Goal: Find specific page/section: Find specific page/section

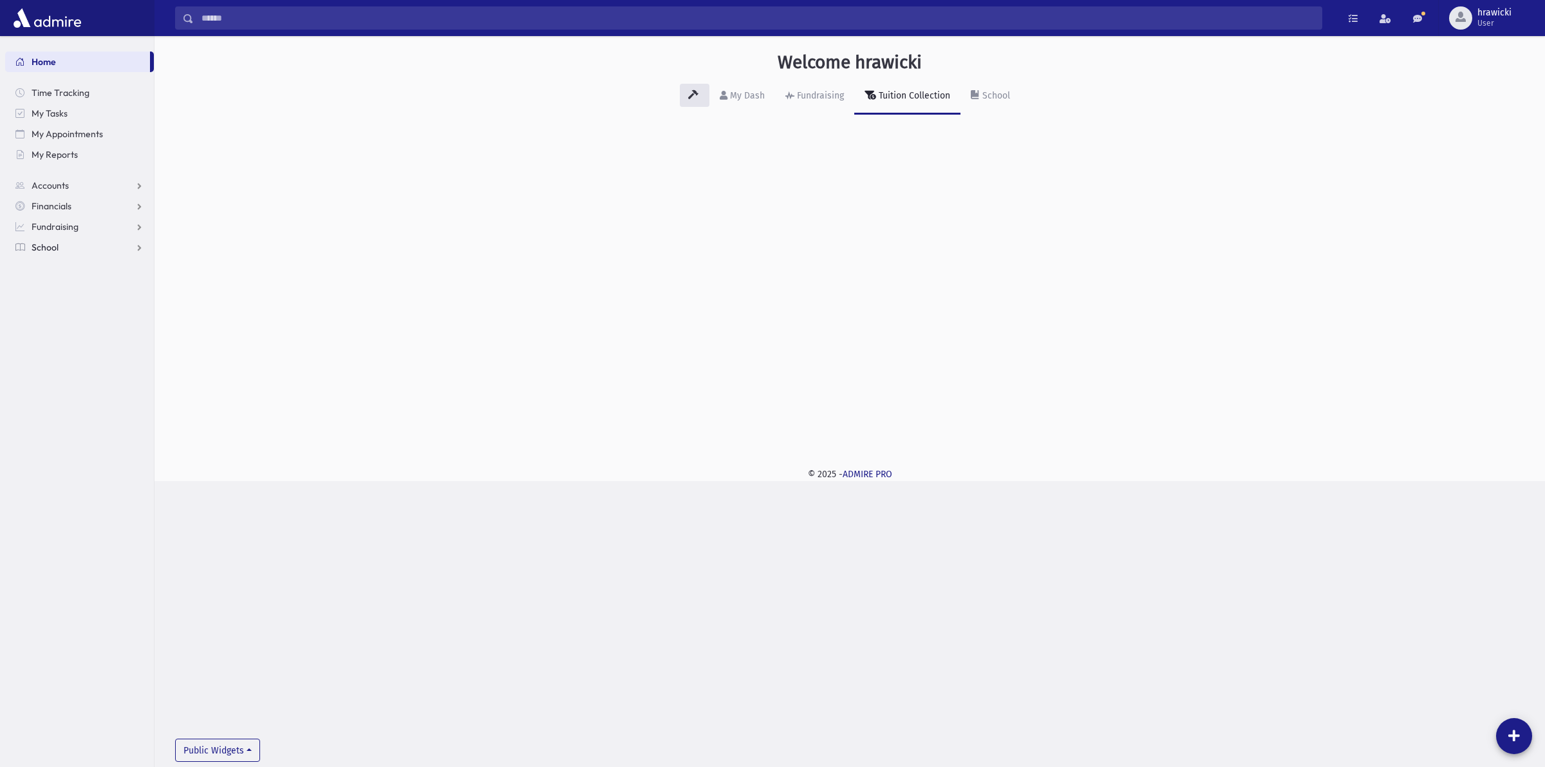
click at [62, 256] on nav "Home Time Tracking My Tasks My Appointments My Reports Accounts Accounts Accoun…" at bounding box center [77, 148] width 154 height 224
click at [52, 246] on span "School" at bounding box center [45, 247] width 27 height 12
click at [62, 268] on span "Students" at bounding box center [56, 268] width 35 height 12
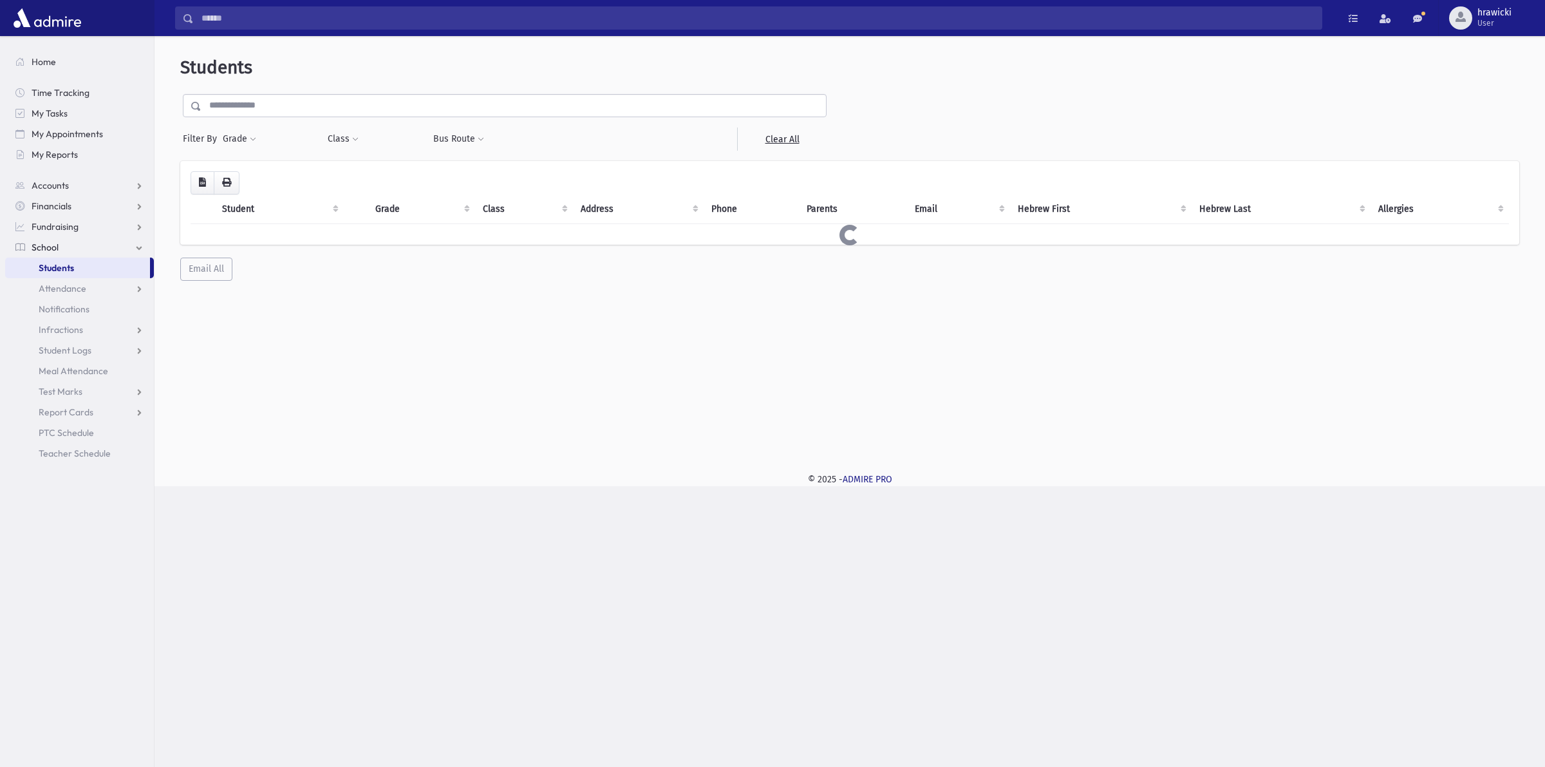
click at [415, 94] on input "text" at bounding box center [513, 105] width 624 height 23
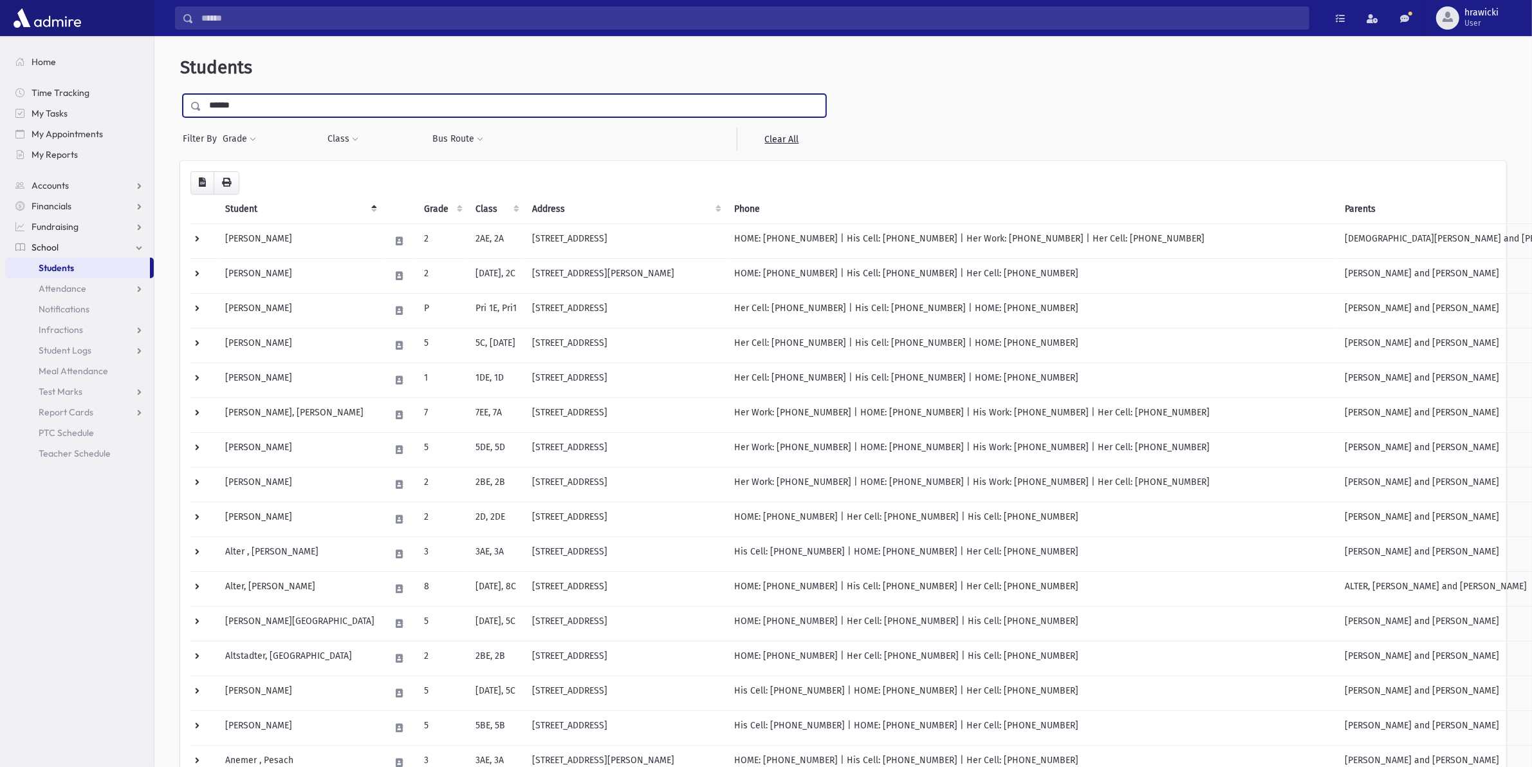
type input "******"
click at [180, 94] on input "submit" at bounding box center [198, 102] width 36 height 17
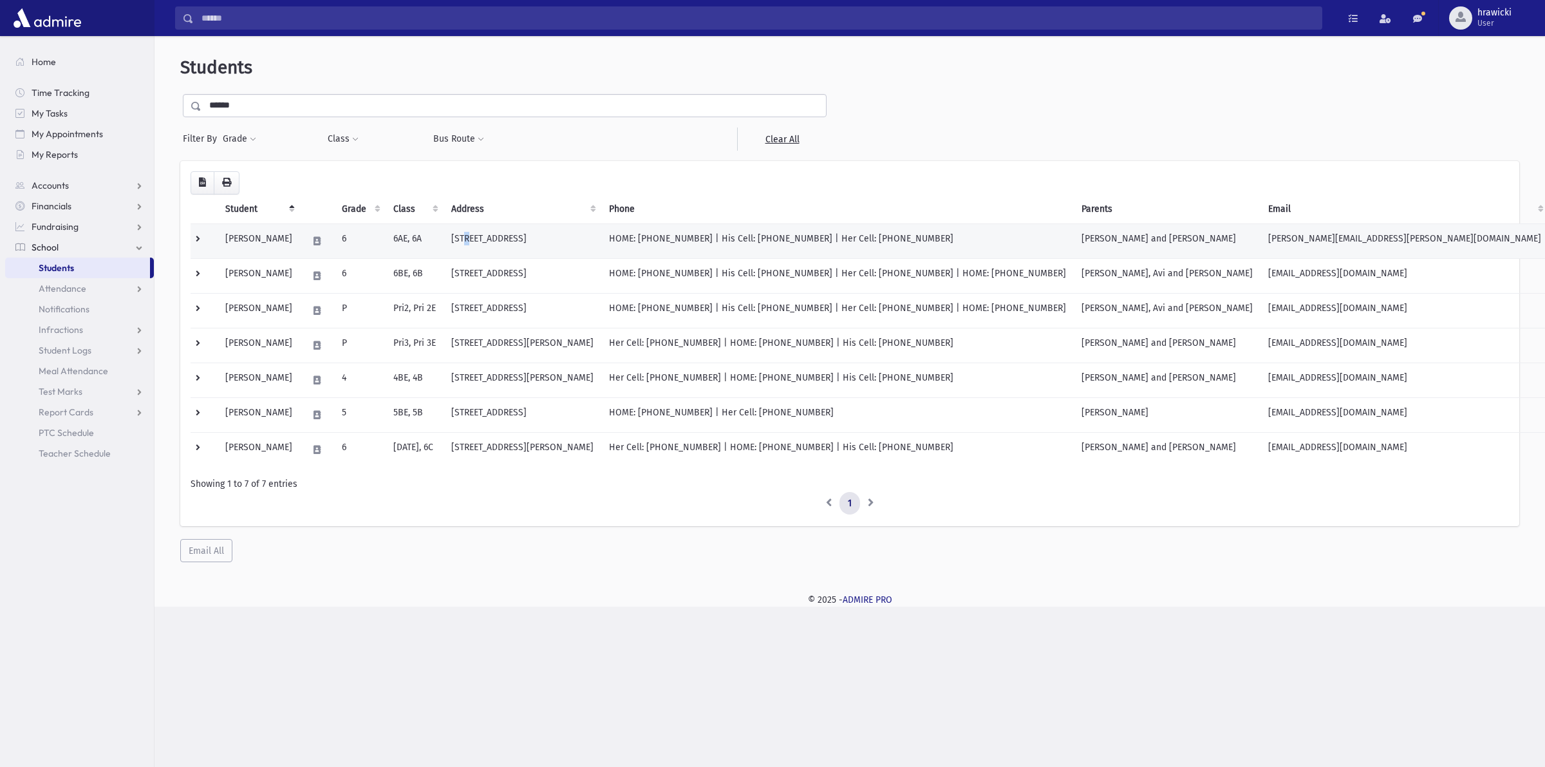
click at [490, 233] on td "44 Kingsfield Drive Lakewood, NJ 08701" at bounding box center [522, 240] width 158 height 35
click at [499, 233] on td "44 Kingsfield Drive Lakewood, NJ 08701" at bounding box center [522, 240] width 158 height 35
drag, startPoint x: 514, startPoint y: 241, endPoint x: 520, endPoint y: 240, distance: 6.6
click at [520, 239] on td "44 Kingsfield Drive Lakewood, NJ 08701" at bounding box center [522, 240] width 158 height 35
click at [532, 239] on td "44 Kingsfield Drive Lakewood, NJ 08701" at bounding box center [522, 240] width 158 height 35
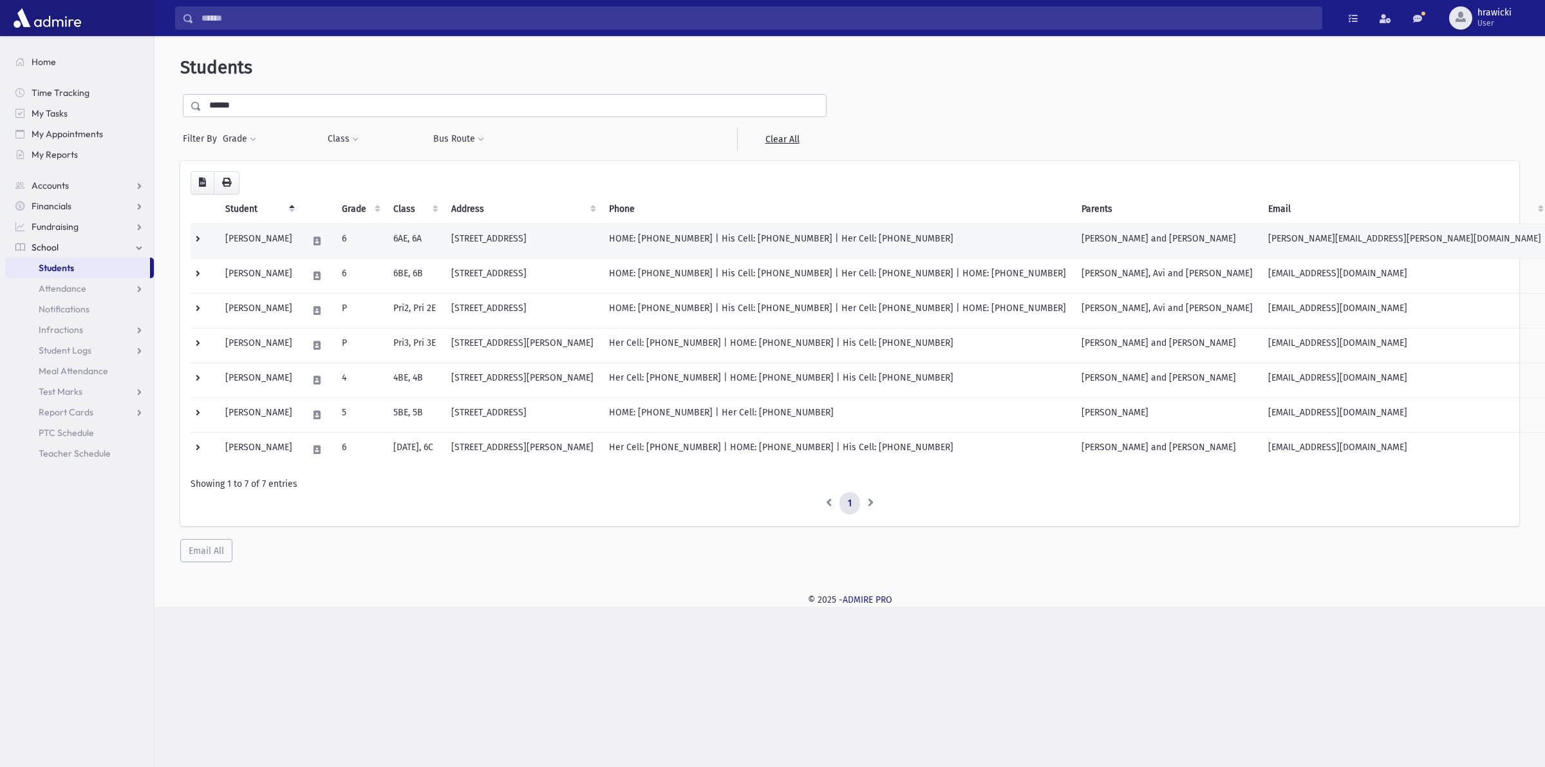
click at [443, 246] on td "6AE, 6A" at bounding box center [415, 240] width 58 height 35
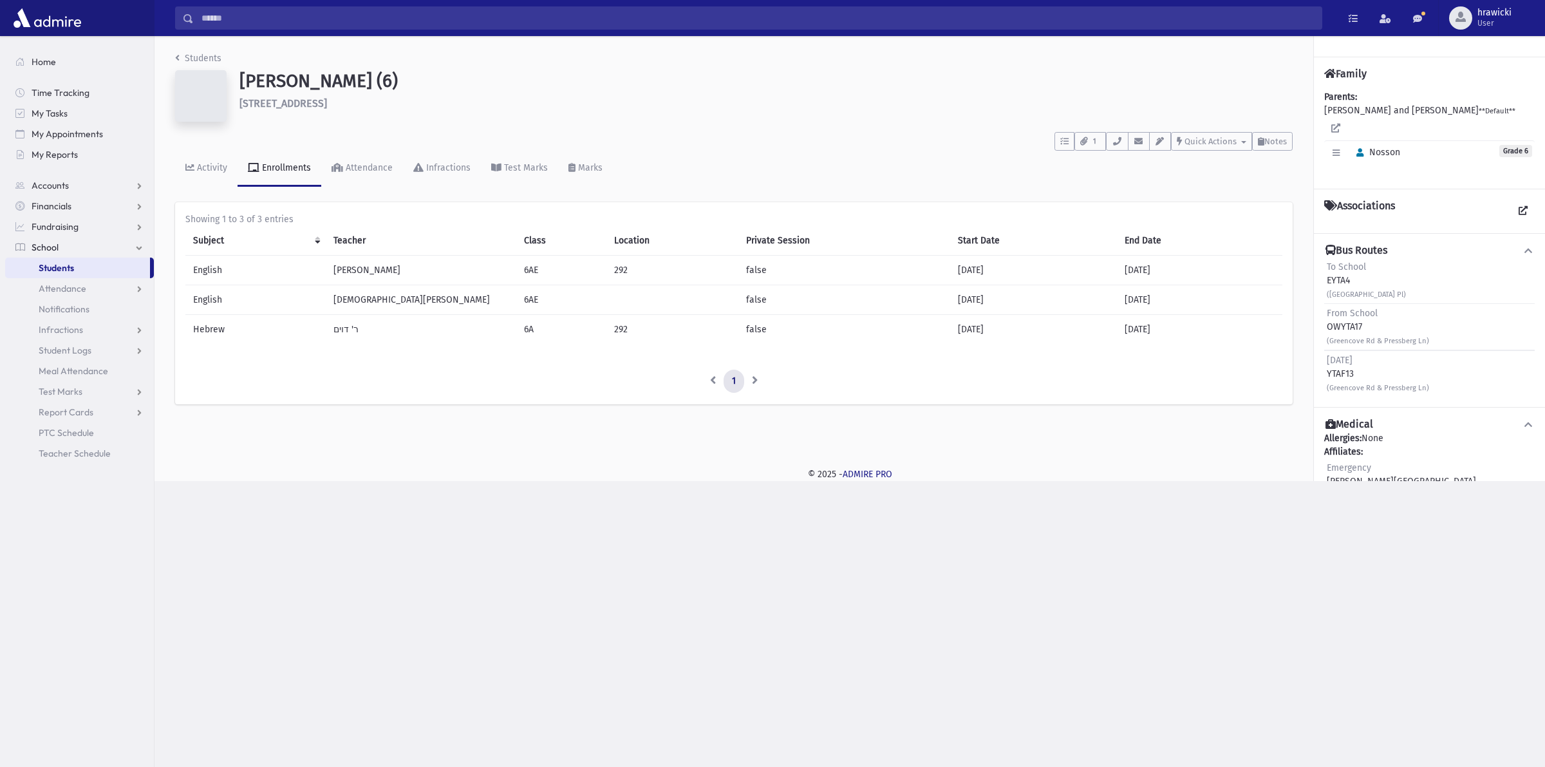
click at [385, 387] on ul "1" at bounding box center [733, 380] width 1097 height 23
click at [397, 362] on div "Showing 1 to 3 of 3 entries Subject Teacher Class Location Private Session Star…" at bounding box center [733, 302] width 1097 height 180
click at [1118, 139] on icon "button" at bounding box center [1117, 141] width 10 height 8
click at [60, 265] on span "Students" at bounding box center [56, 268] width 35 height 12
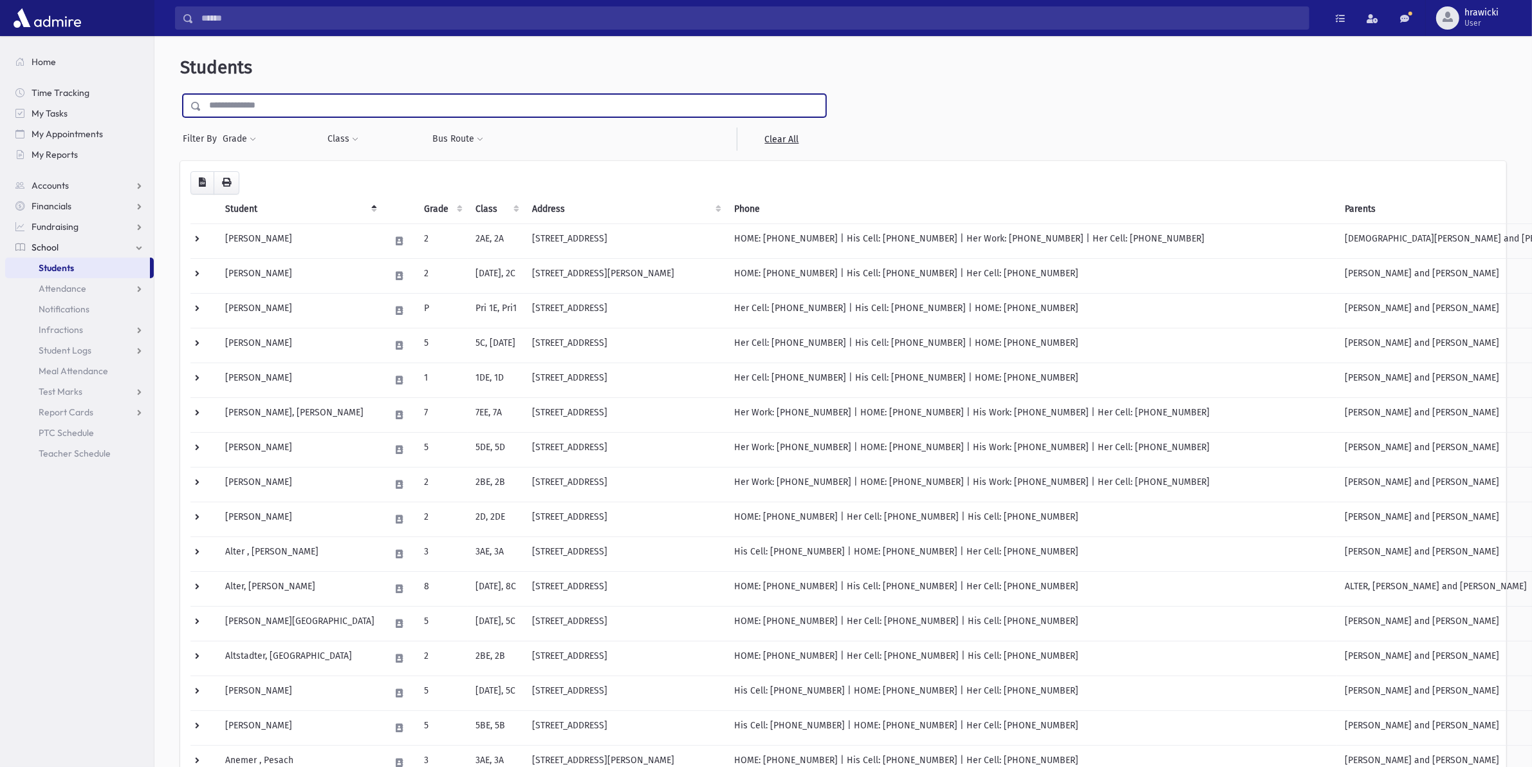
click at [335, 97] on input "text" at bounding box center [513, 105] width 624 height 23
type input "******"
click at [180, 94] on input "submit" at bounding box center [198, 102] width 36 height 17
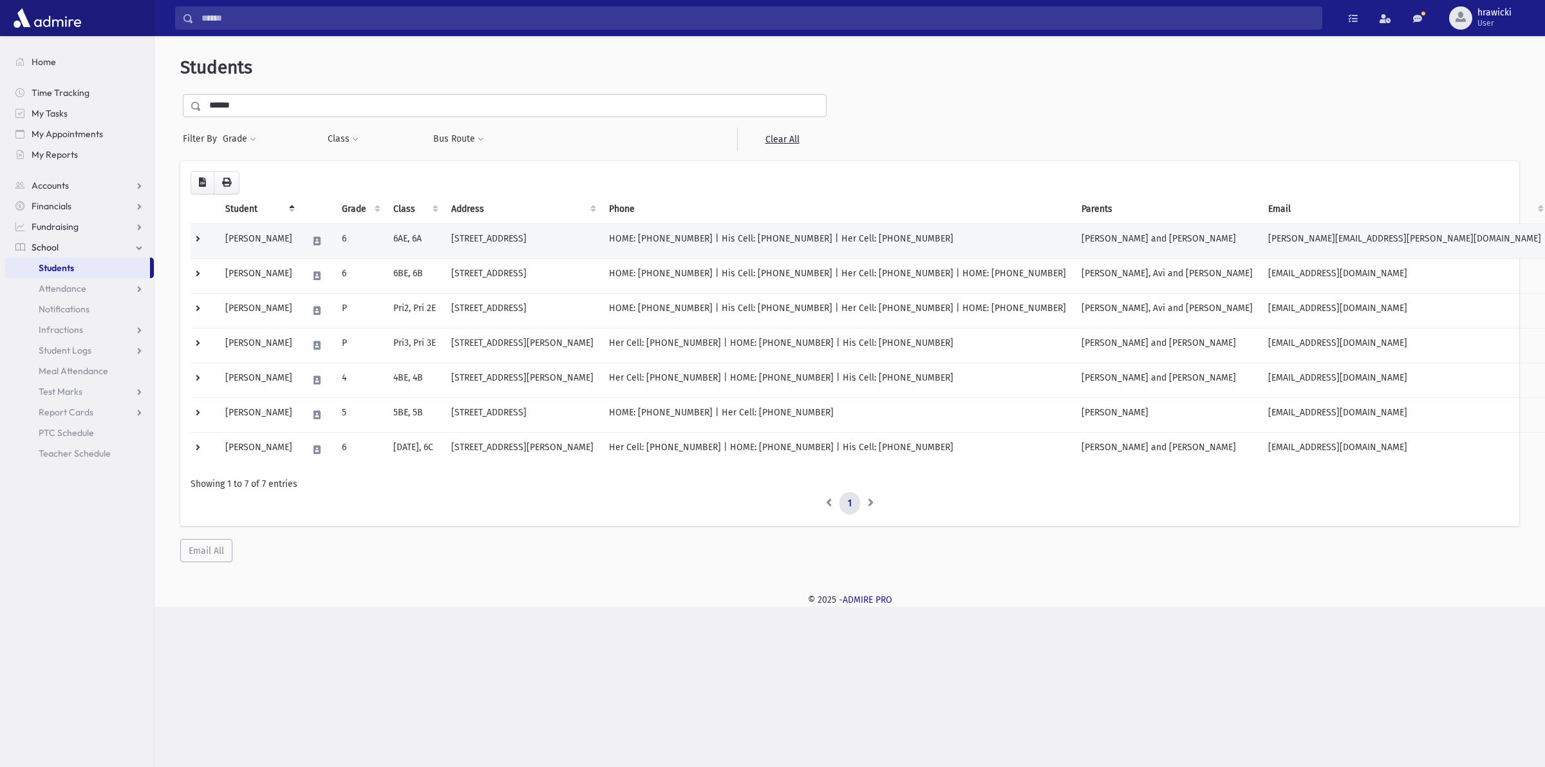
click at [521, 237] on td "[STREET_ADDRESS]" at bounding box center [522, 240] width 158 height 35
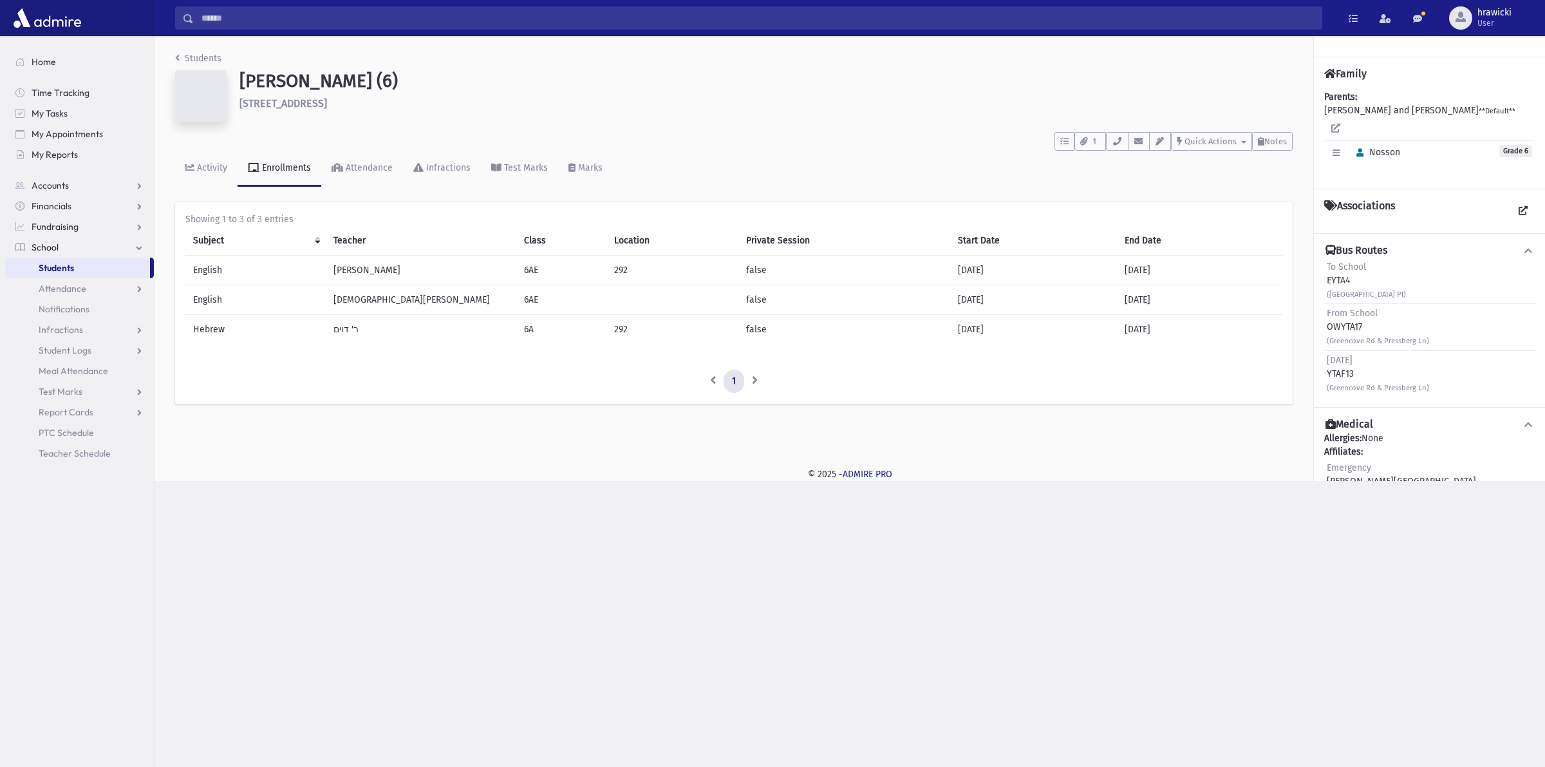
click at [469, 204] on div "Showing 1 to 3 of 3 entries Subject Teacher Class Location Private Session Star…" at bounding box center [733, 303] width 1117 height 202
